Goal: Navigation & Orientation: Find specific page/section

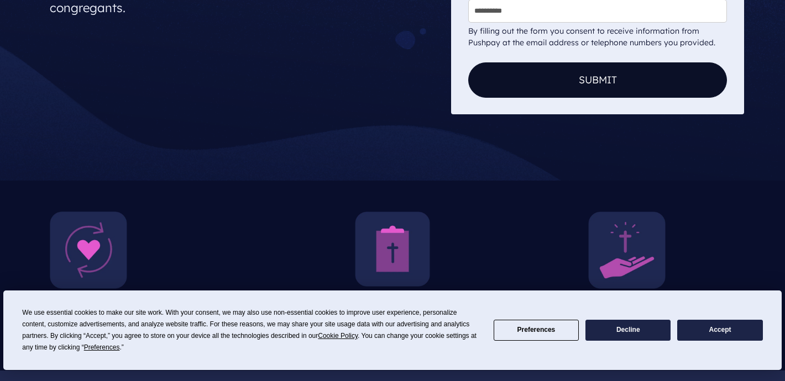
scroll to position [338, 0]
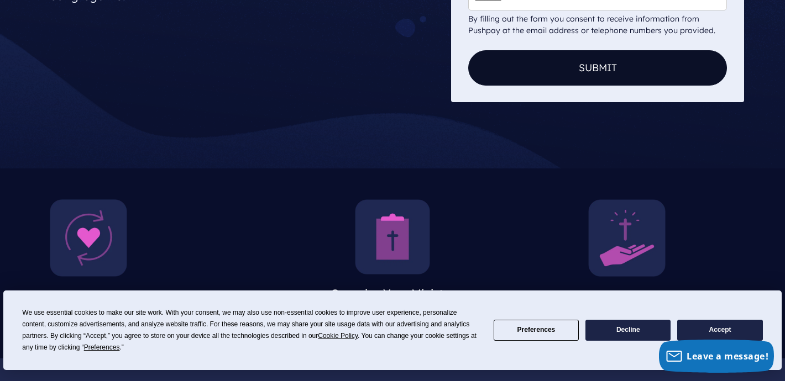
click at [699, 331] on button "Accept" at bounding box center [719, 331] width 85 height 22
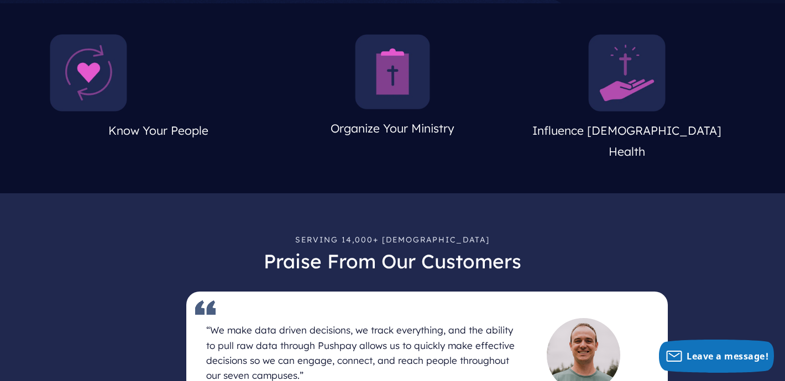
scroll to position [0, 0]
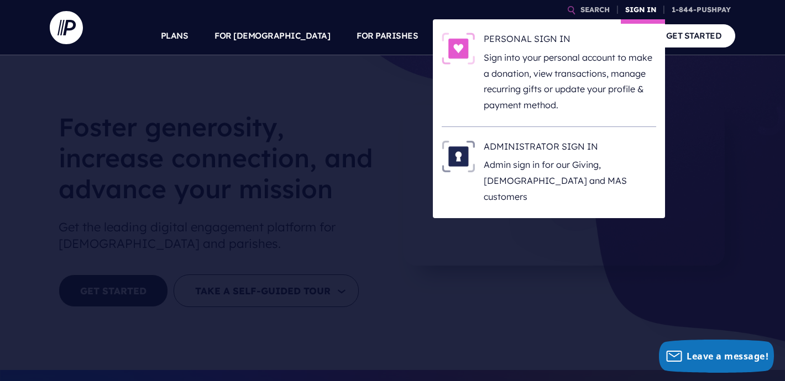
click at [641, 3] on link "SIGN IN" at bounding box center [641, 9] width 40 height 19
click at [633, 15] on link "SIGN IN" at bounding box center [641, 9] width 40 height 19
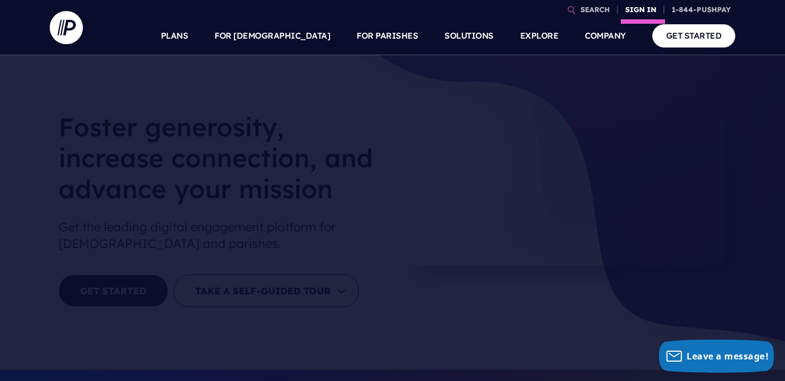
click at [641, 8] on link "SIGN IN" at bounding box center [641, 9] width 40 height 19
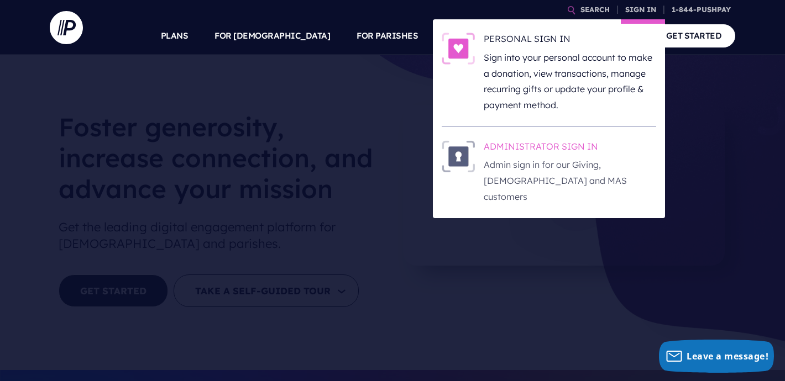
click at [548, 144] on h6 "ADMINISTRATOR SIGN IN" at bounding box center [570, 148] width 172 height 17
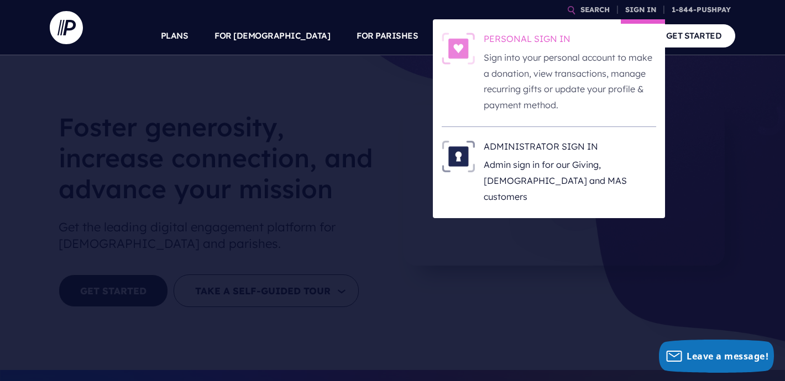
click at [543, 39] on h6 "PERSONAL SIGN IN" at bounding box center [570, 41] width 172 height 17
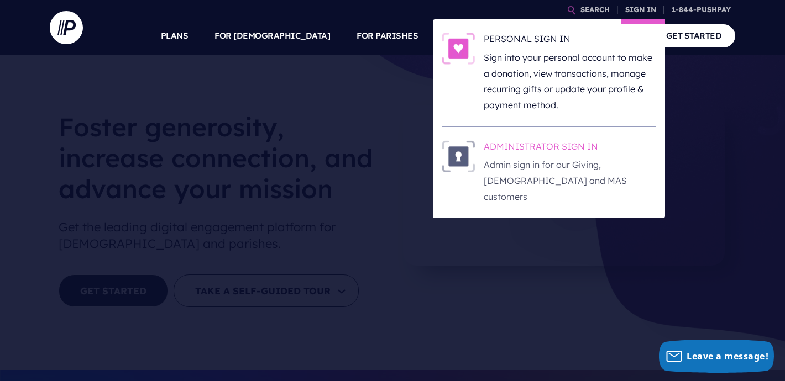
click at [560, 145] on h6 "ADMINISTRATOR SIGN IN" at bounding box center [570, 148] width 172 height 17
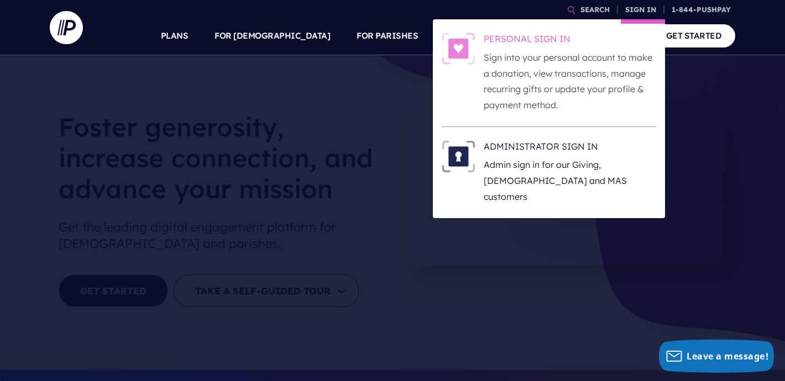
click at [587, 59] on p "Sign into your personal account to make a donation, view transactions, manage r…" at bounding box center [570, 82] width 172 height 64
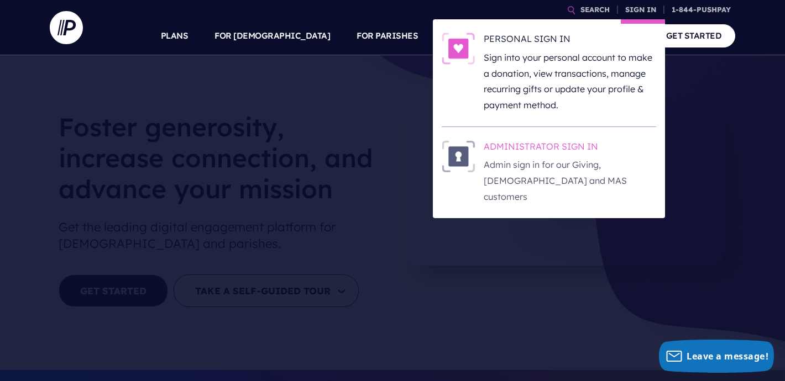
click at [573, 161] on p "Admin sign in for our Giving, [DEMOGRAPHIC_DATA] and MAS customers" at bounding box center [570, 181] width 172 height 48
